Goal: Task Accomplishment & Management: Manage account settings

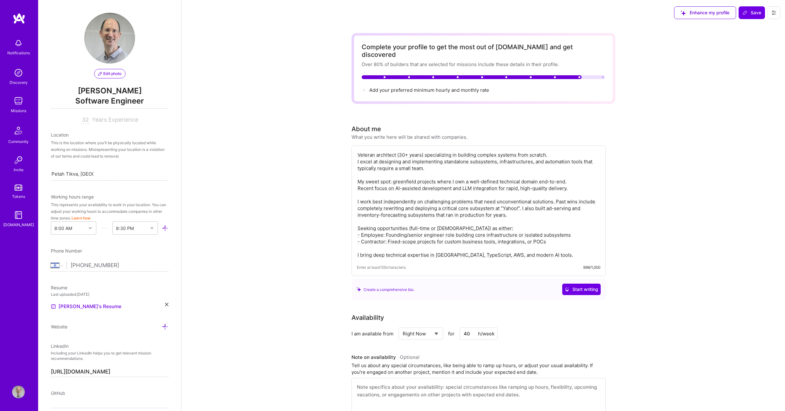
select select "IL"
select select "Right Now"
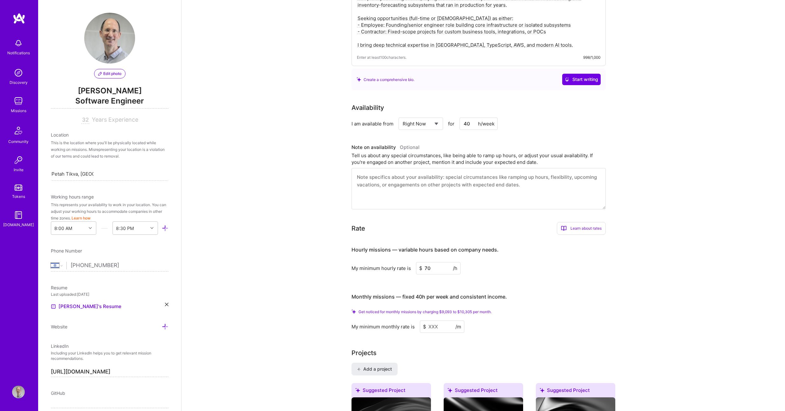
scroll to position [167, 0]
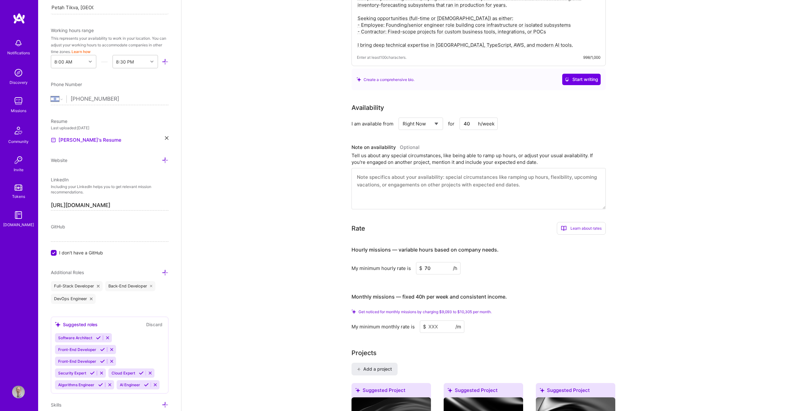
click at [425, 262] on input "70" at bounding box center [438, 268] width 44 height 12
type input "80"
click at [432, 321] on input at bounding box center [442, 327] width 44 height 12
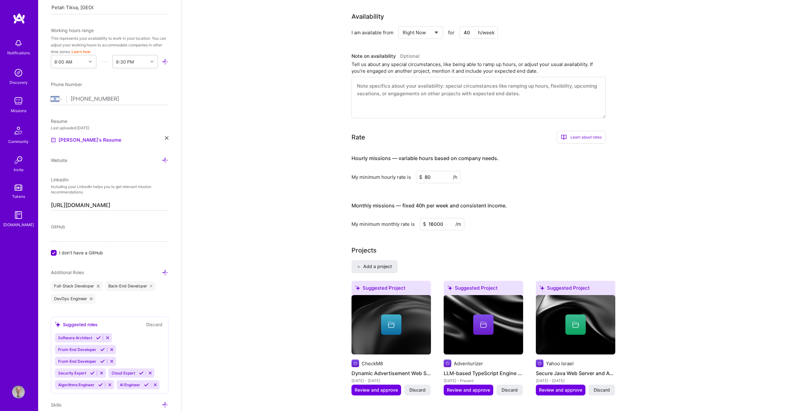
type input "16000"
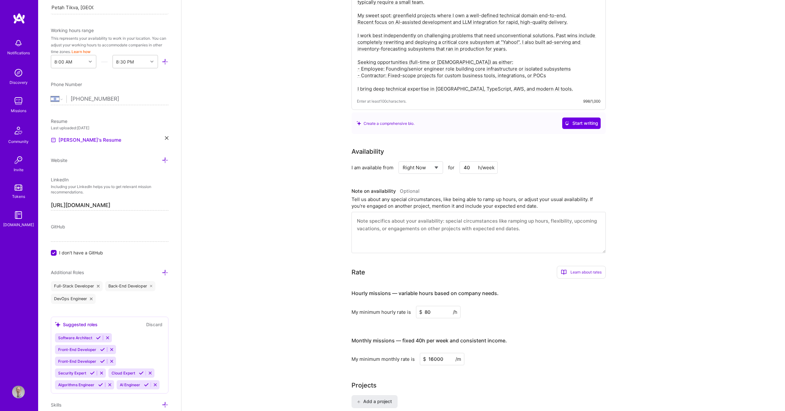
scroll to position [0, 0]
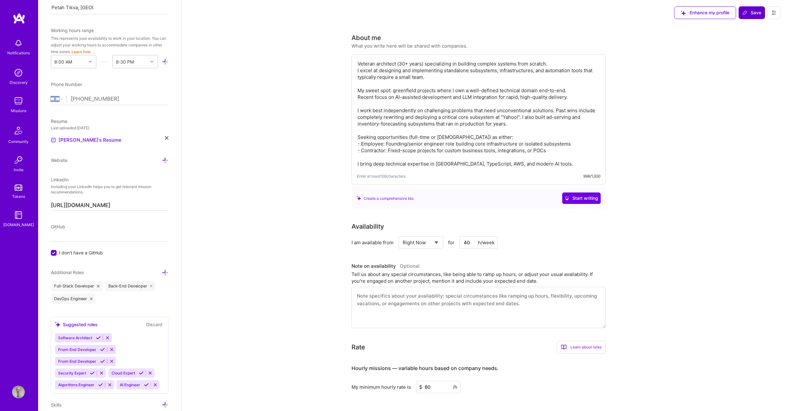
click at [755, 11] on span "Save" at bounding box center [751, 13] width 19 height 6
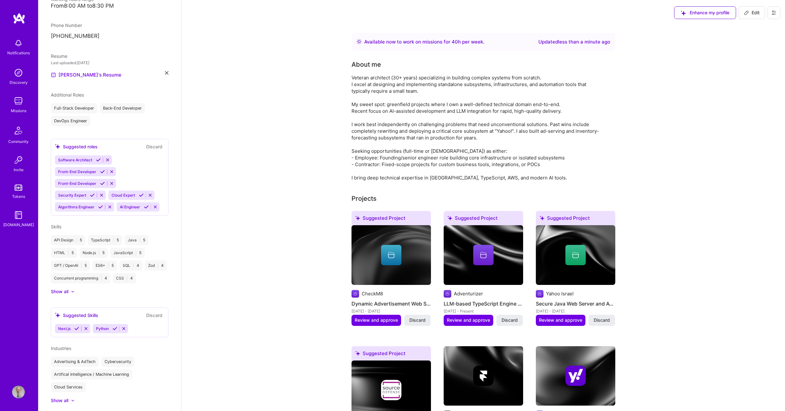
click at [748, 13] on icon at bounding box center [746, 12] width 5 height 5
select select "IL"
select select "Right Now"
